Goal: Information Seeking & Learning: Learn about a topic

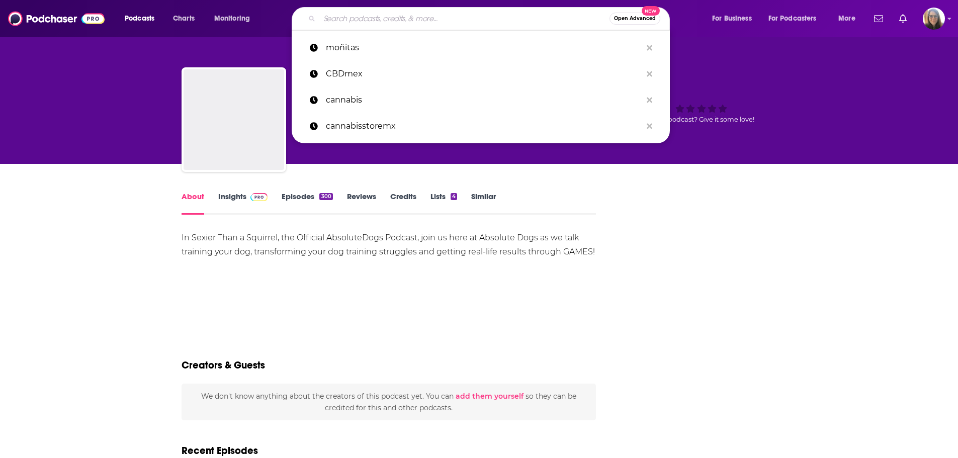
click at [569, 13] on input "Search podcasts, credits, & more..." at bounding box center [464, 19] width 290 height 16
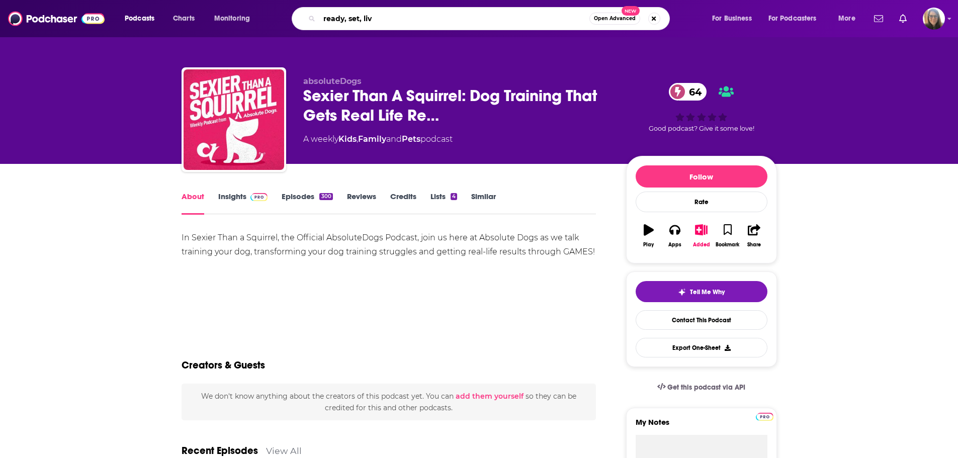
type input "ready, set, live"
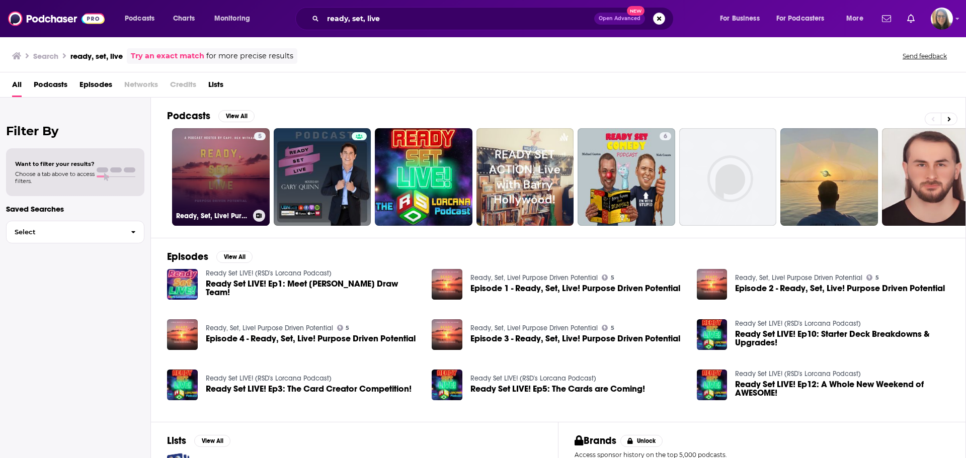
click at [229, 187] on link "5 Ready, Set, Live! Purpose Driven Potential" at bounding box center [221, 177] width 98 height 98
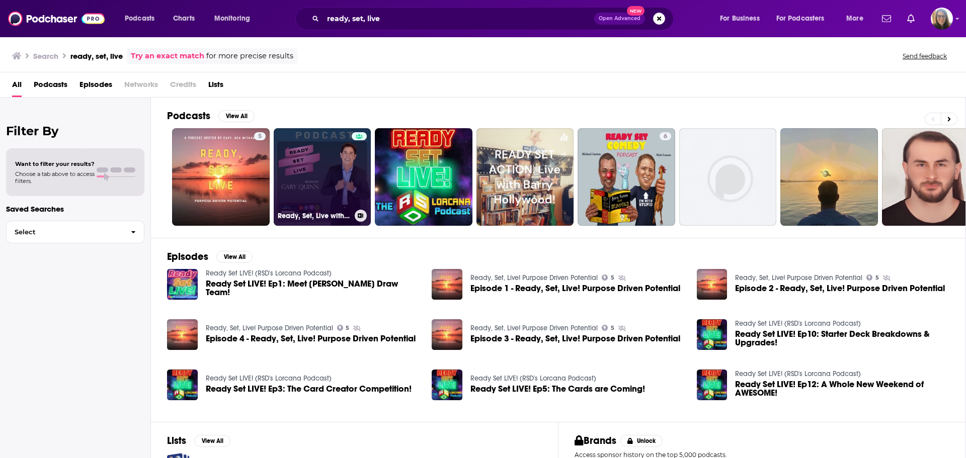
click at [327, 163] on link "Ready, Set, Live with [PERSON_NAME]" at bounding box center [323, 177] width 98 height 98
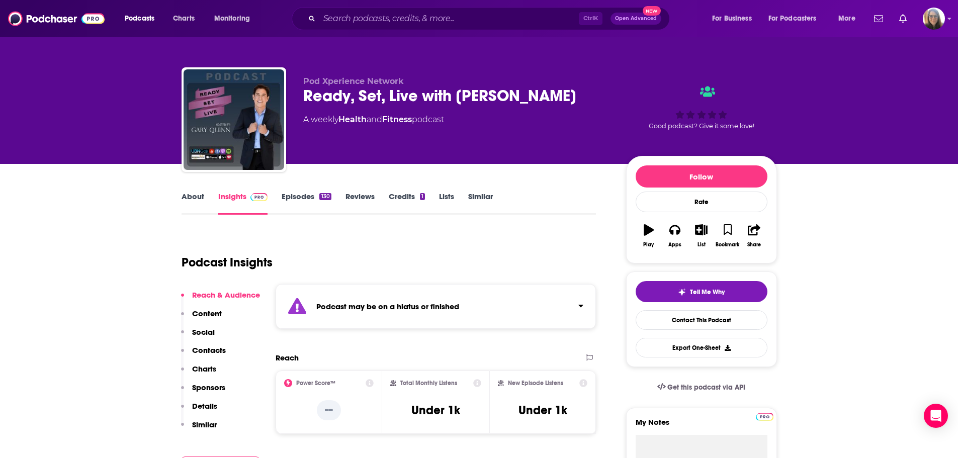
click at [303, 195] on link "Episodes 130" at bounding box center [306, 203] width 49 height 23
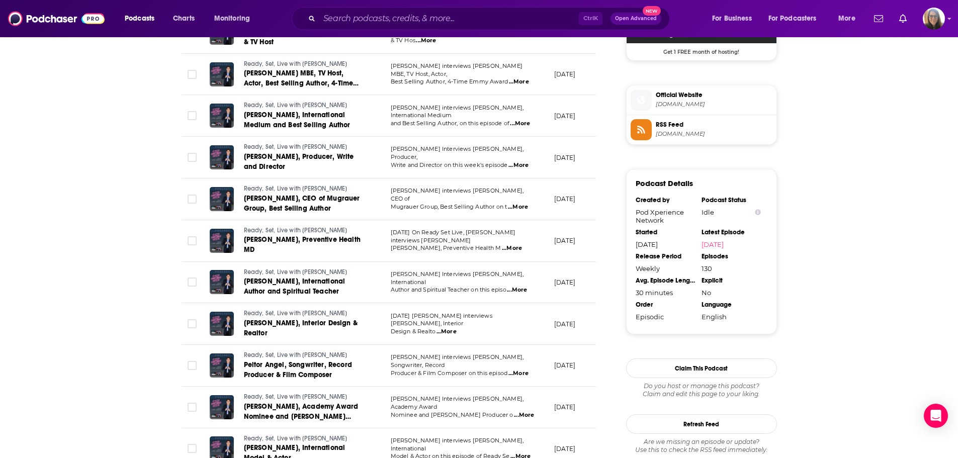
scroll to position [754, 0]
